Goal: Find specific page/section: Find specific page/section

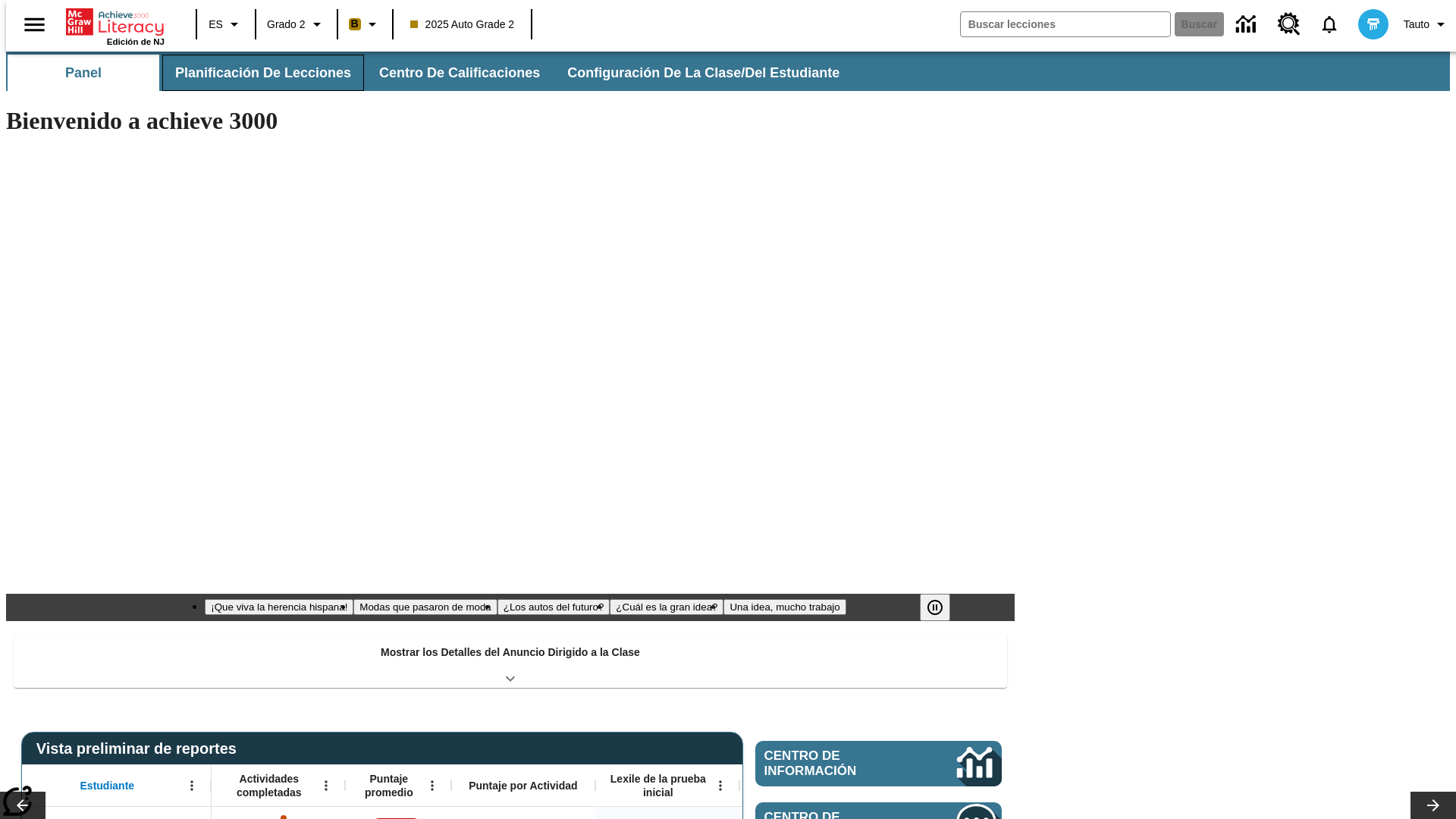
click at [254, 73] on button "Planificación de lecciones" at bounding box center [263, 73] width 202 height 36
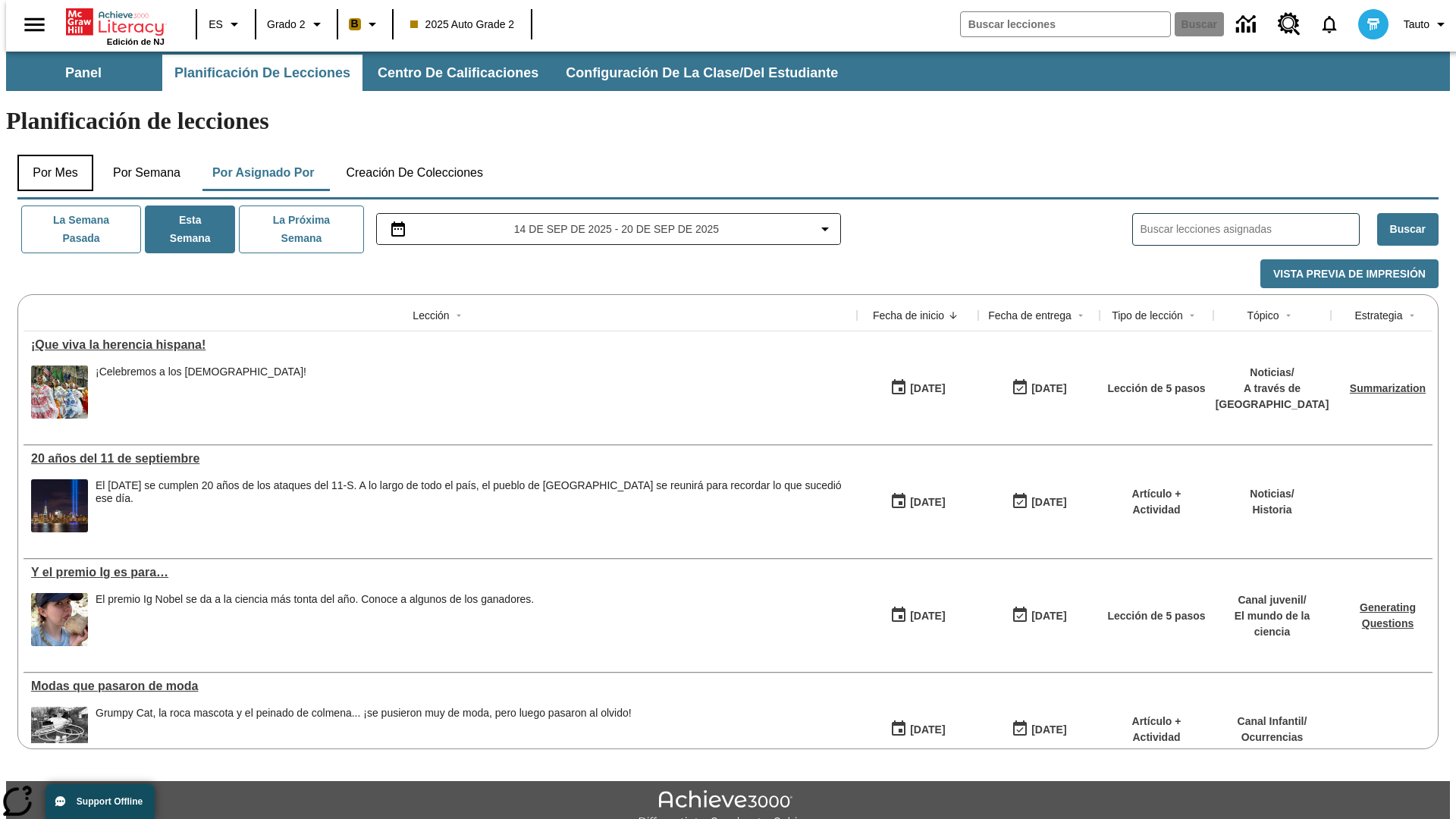
click at [49, 154] on button "Por mes" at bounding box center [56, 172] width 76 height 36
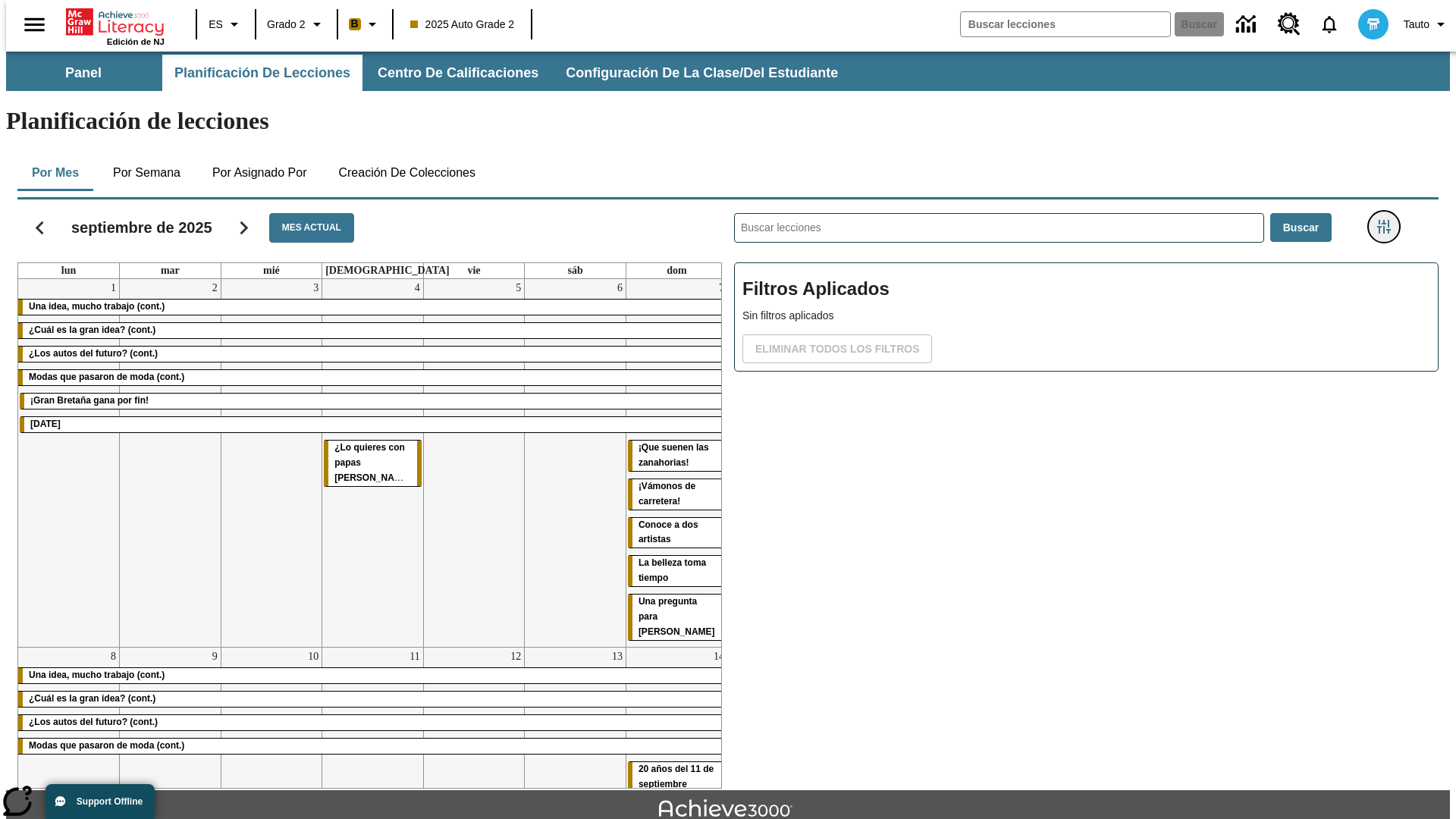
click at [1389, 220] on icon "Menú lateral de filtros" at bounding box center [1384, 227] width 14 height 14
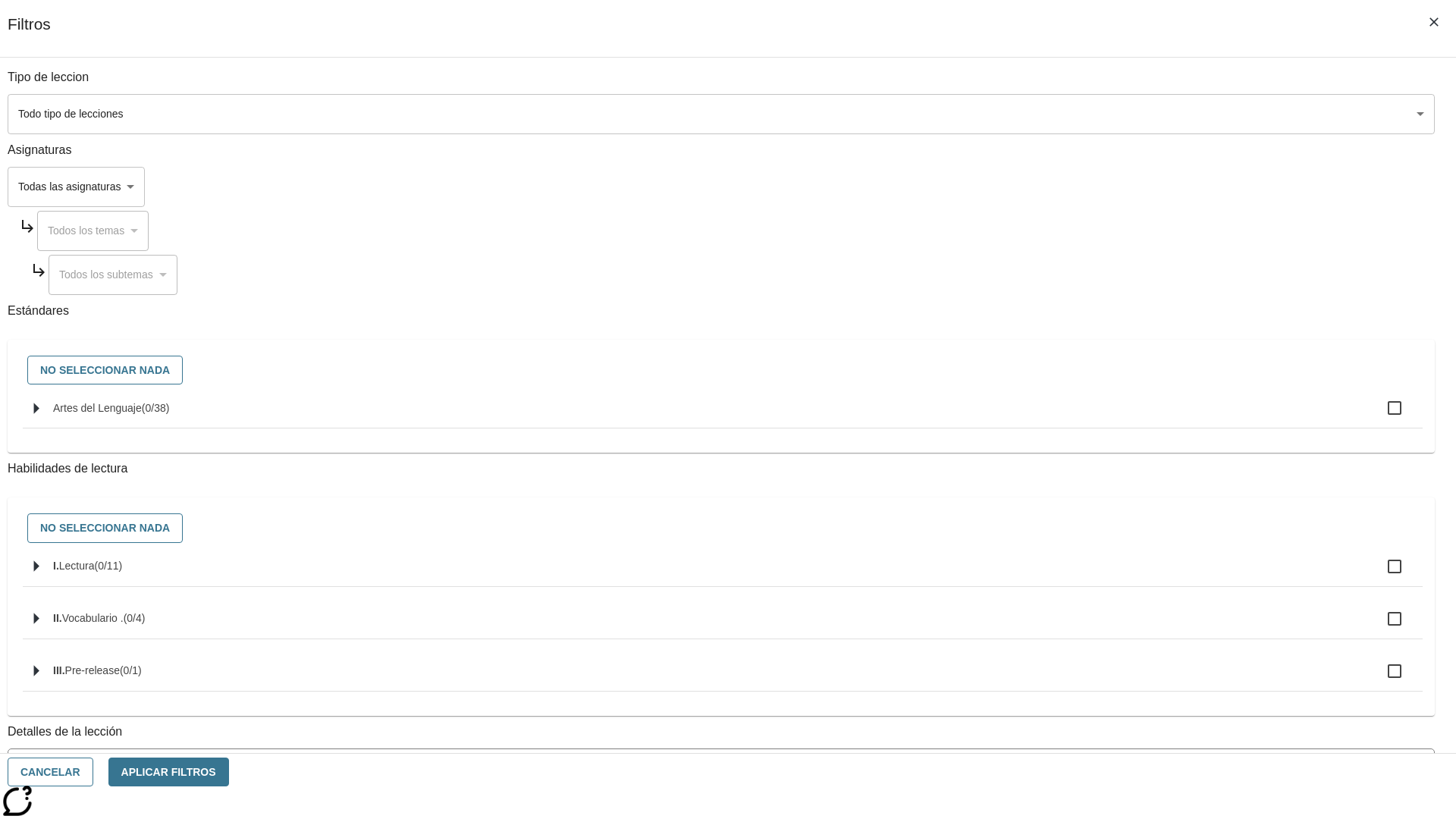
click at [1092, 113] on body "[MEDICAL_DATA] al contenido principal Edición de NJ ES Grado 2 B 2025 Auto Grad…" at bounding box center [728, 469] width 1444 height 837
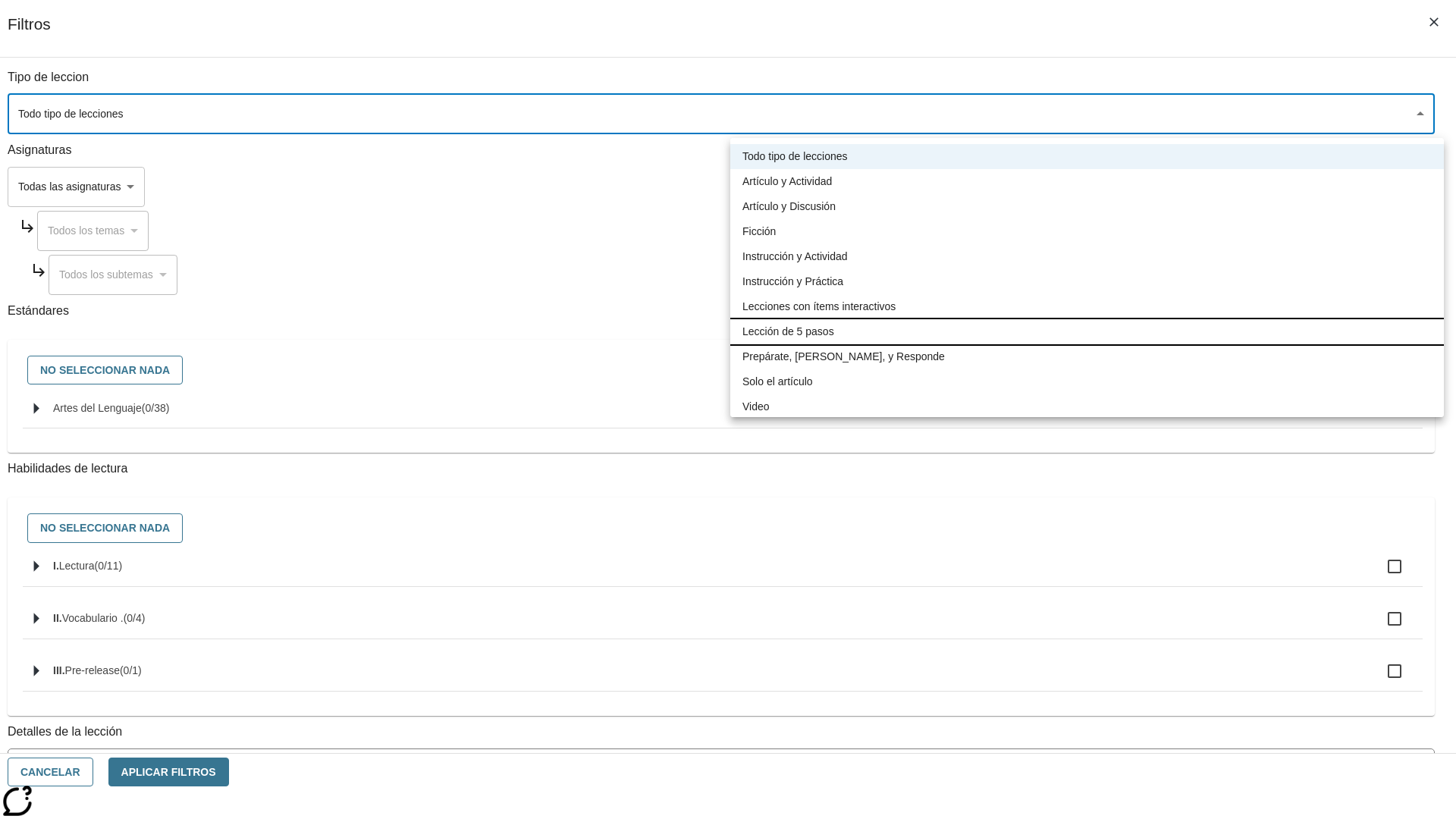
click at [1087, 332] on li "Lección de 5 pasos" at bounding box center [1088, 331] width 714 height 25
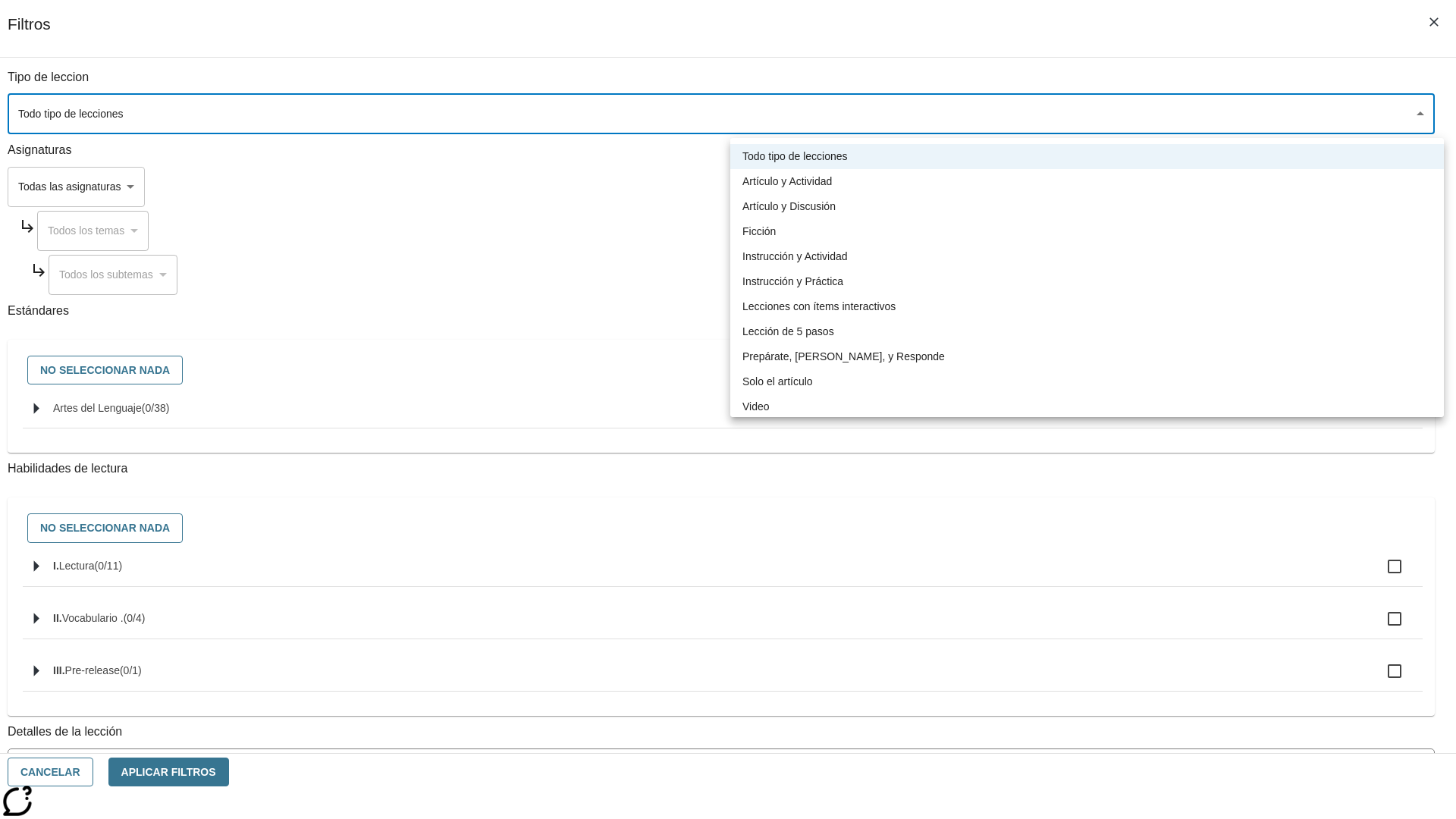
type input "1"
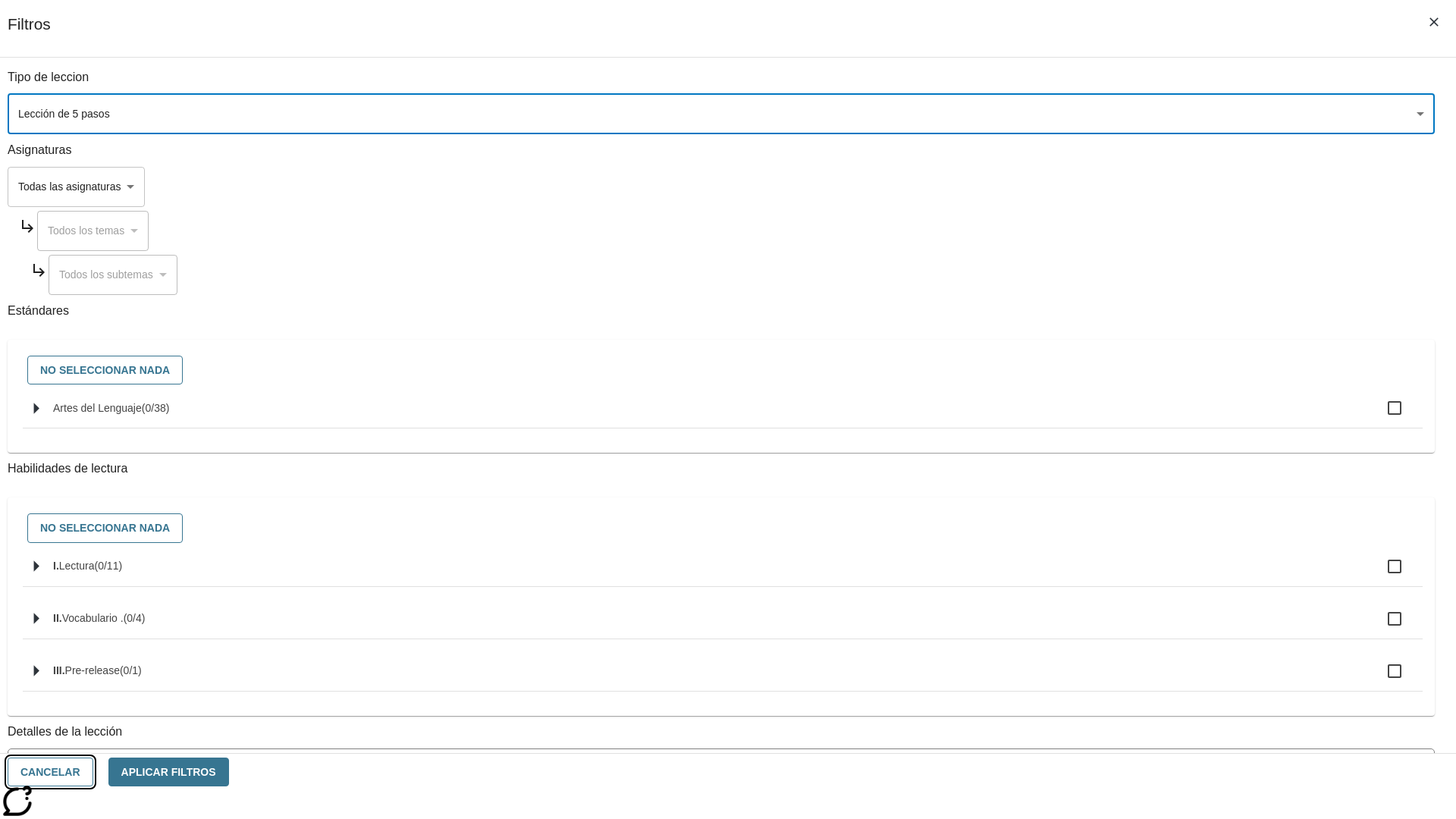
click at [93, 773] on button "Cancelar" at bounding box center [50, 773] width 86 height 30
click at [1389, 220] on icon "Menú lateral de filtros" at bounding box center [1384, 227] width 14 height 14
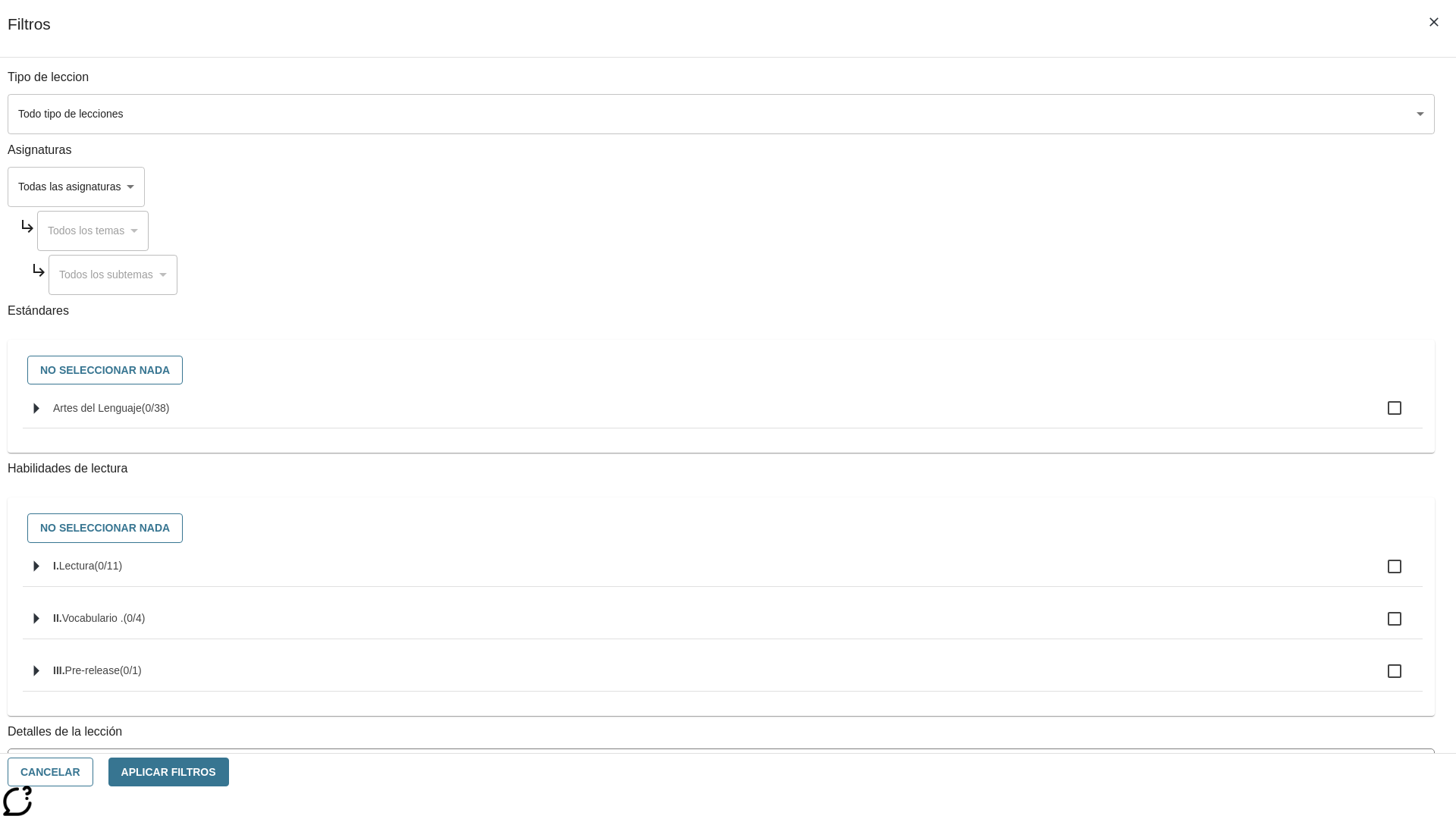
click at [1092, 113] on body "[MEDICAL_DATA] al contenido principal Edición de NJ ES Grado 2 B 2025 Auto Grad…" at bounding box center [728, 469] width 1444 height 837
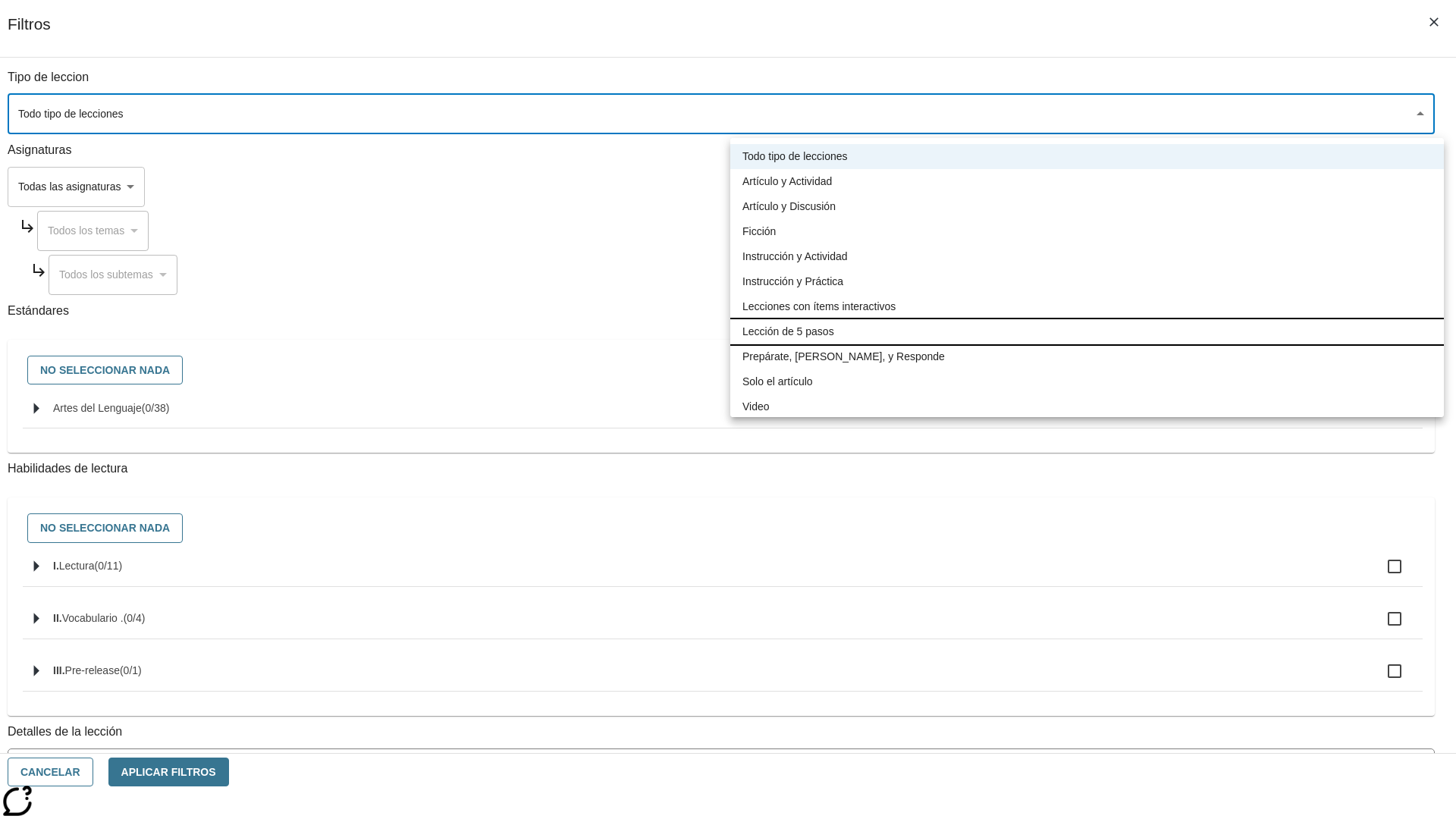
click at [1087, 332] on li "Lección de 5 pasos" at bounding box center [1088, 331] width 714 height 25
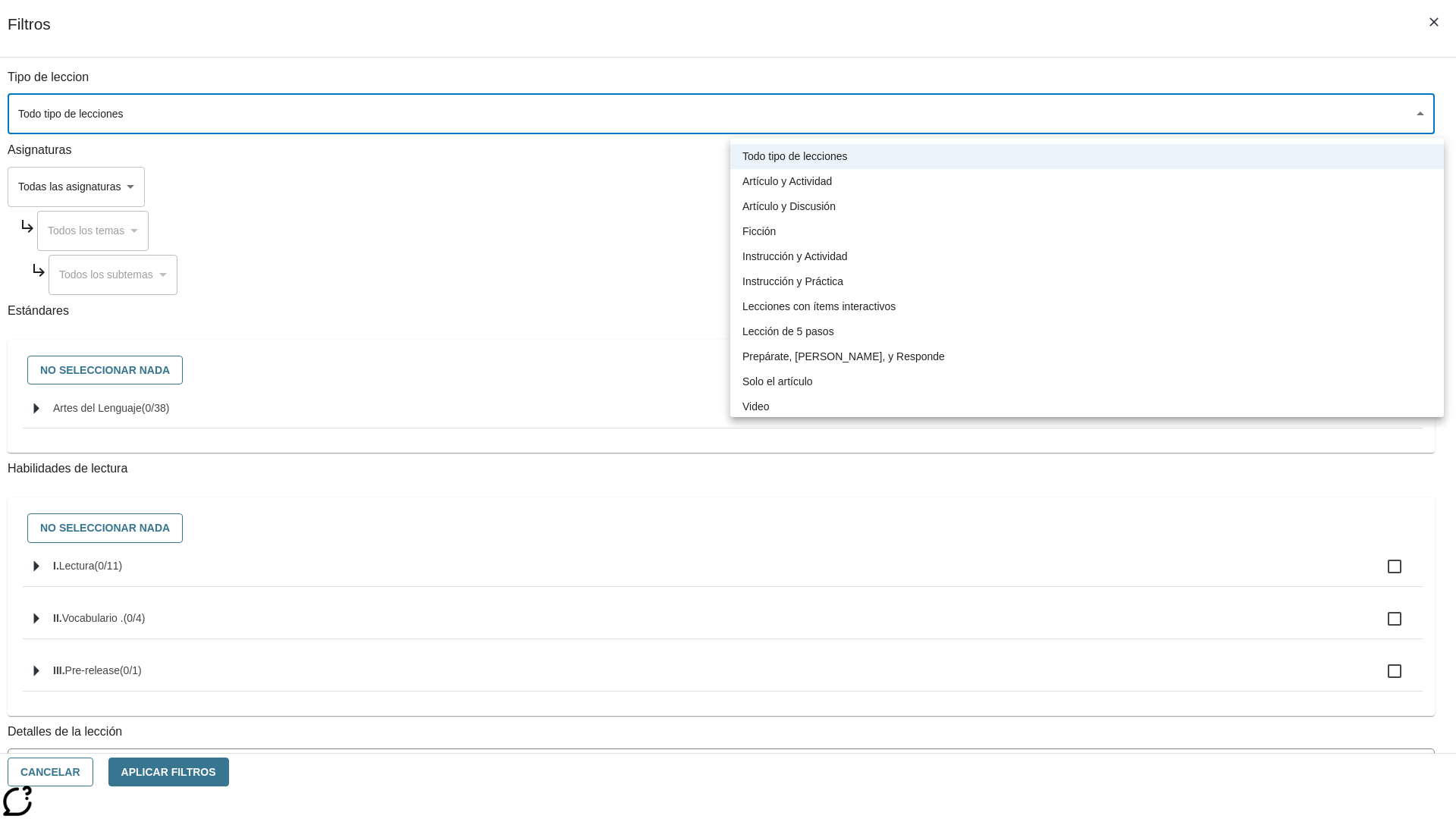
type input "1"
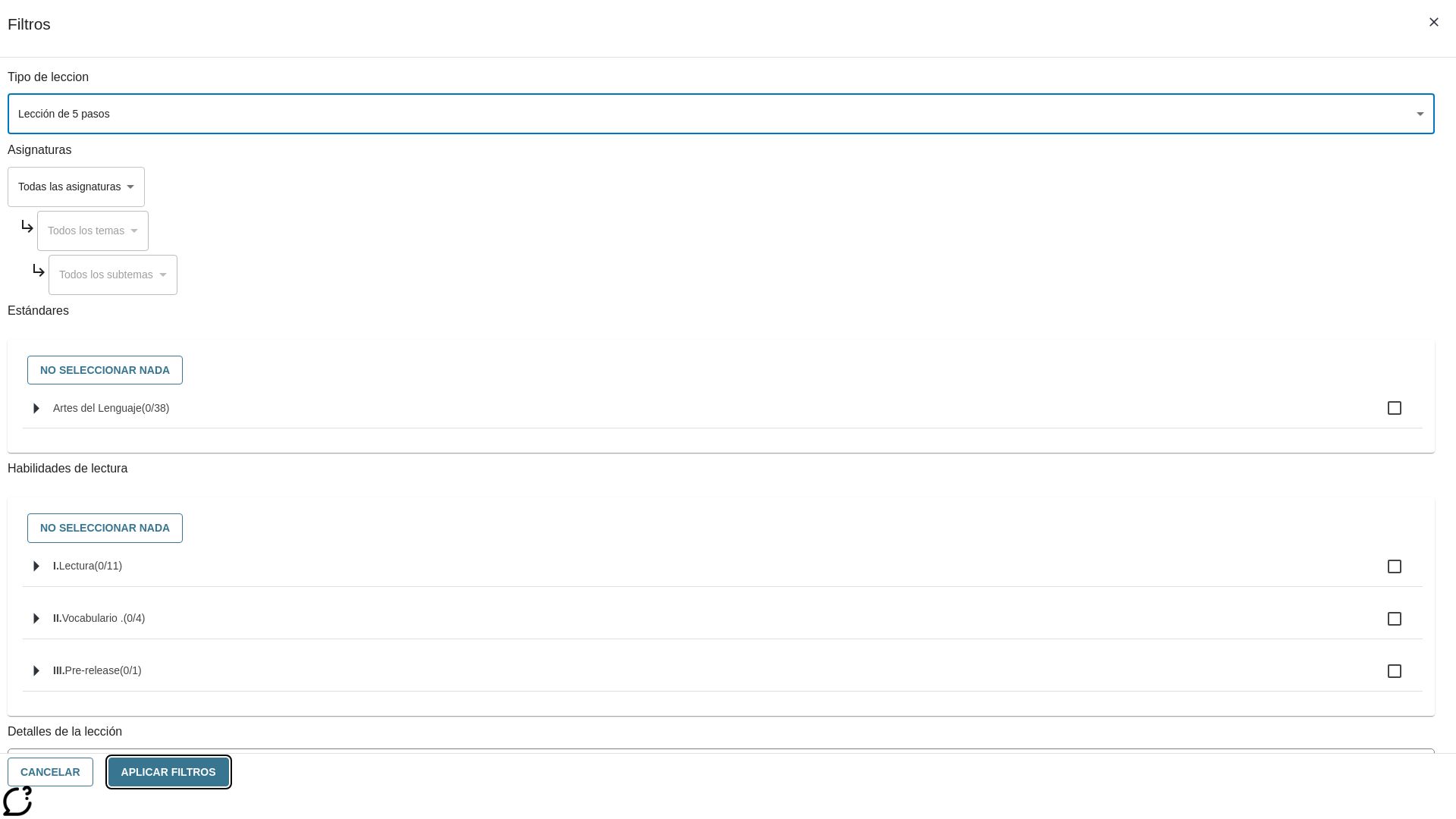
click at [229, 773] on button "Aplicar Filtros" at bounding box center [169, 773] width 121 height 30
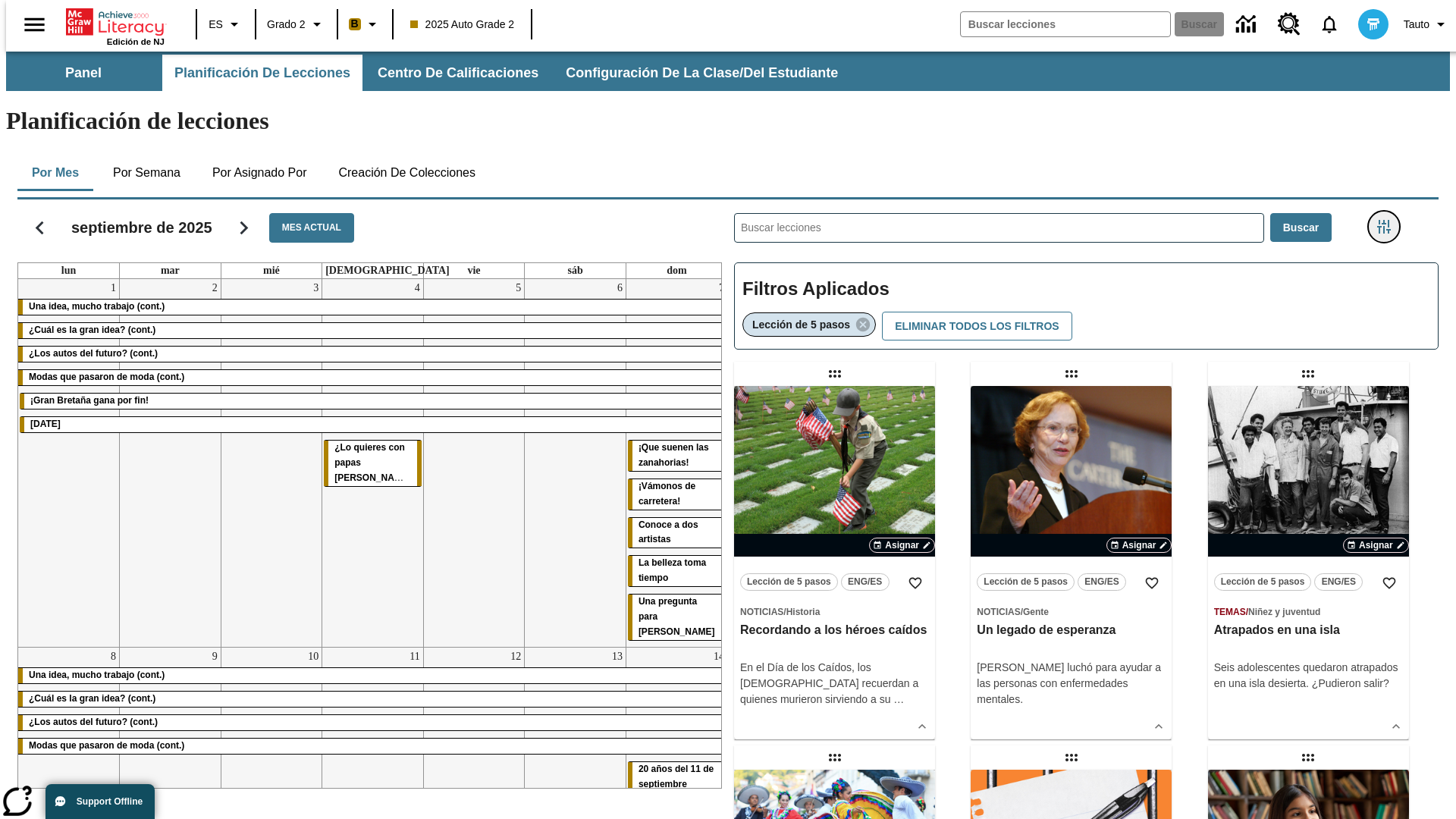
click at [1389, 220] on icon "Menú lateral de filtros" at bounding box center [1384, 227] width 14 height 14
